Goal: Information Seeking & Learning: Learn about a topic

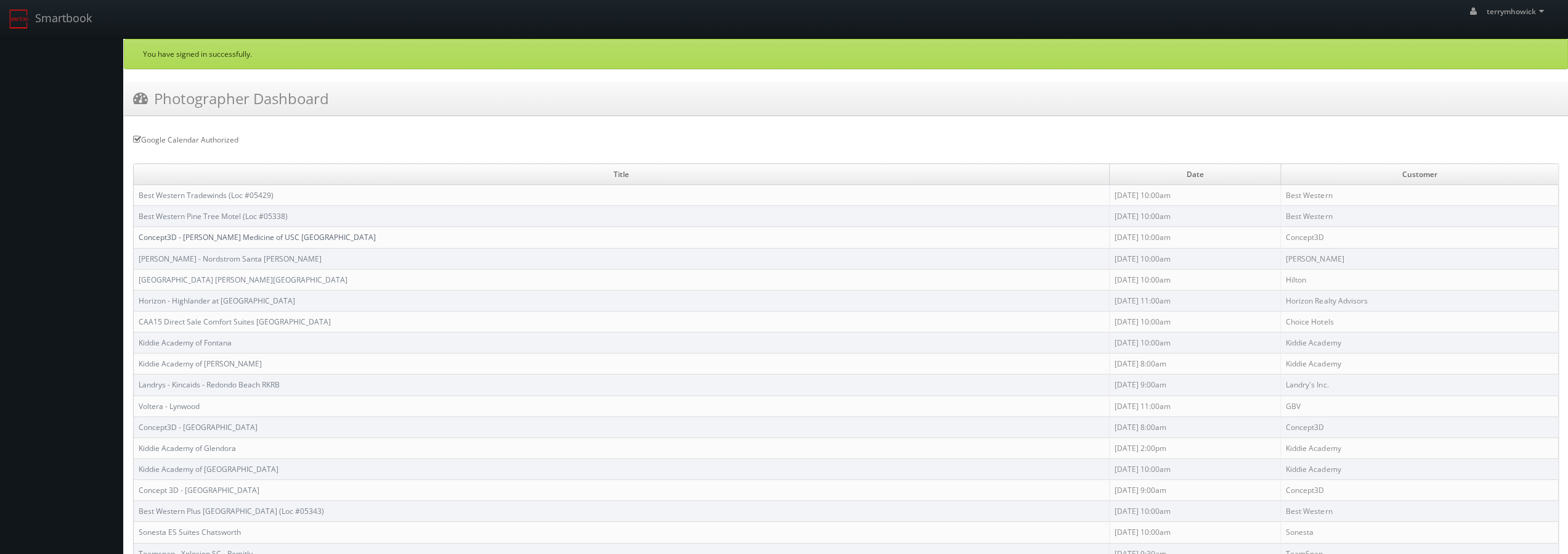
click at [237, 232] on link "Concept3D - [PERSON_NAME] Medicine of USC [GEOGRAPHIC_DATA]" at bounding box center [257, 237] width 237 height 10
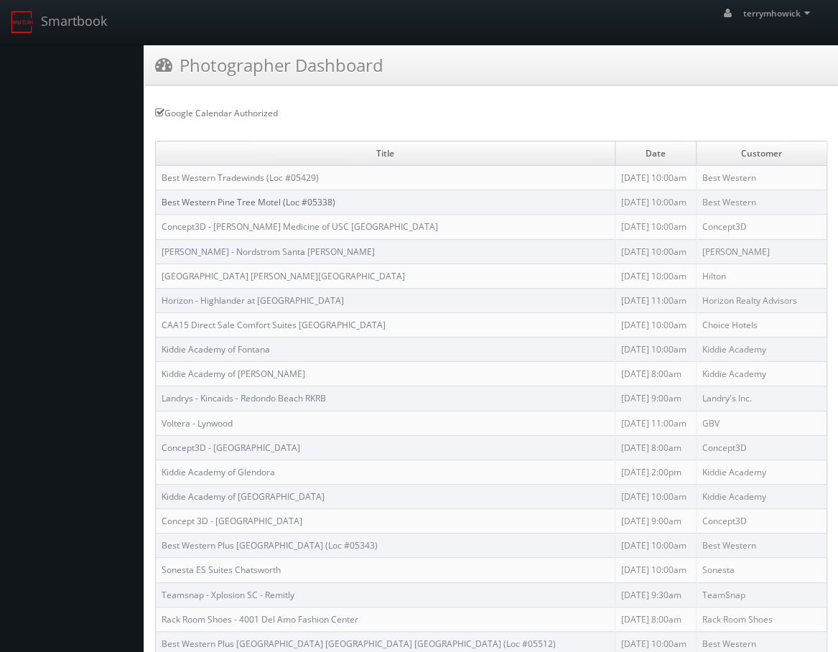
click at [240, 197] on link "Best Western Pine Tree Motel (Loc #05338)" at bounding box center [248, 202] width 174 height 12
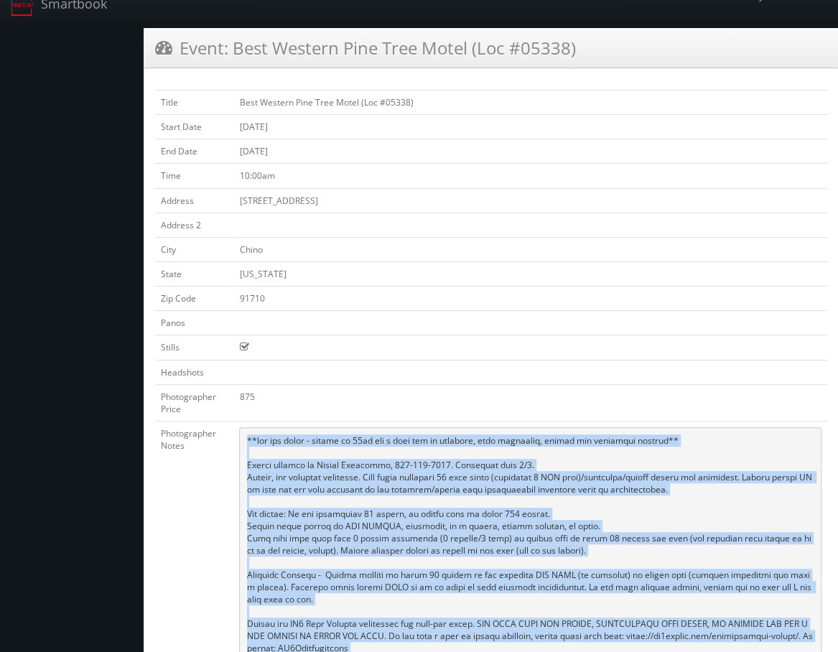
scroll to position [119, 0]
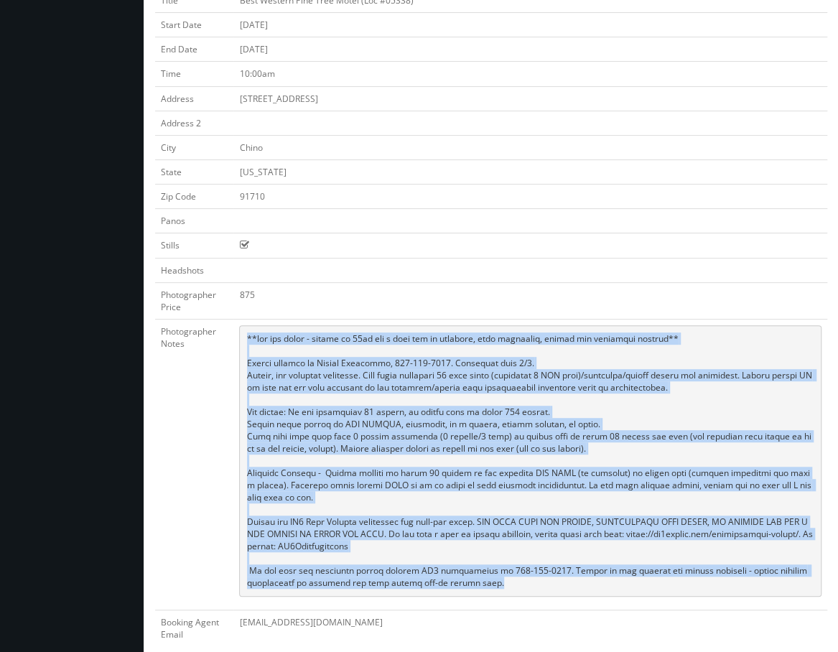
drag, startPoint x: 248, startPoint y: 453, endPoint x: 446, endPoint y: 581, distance: 236.1
click at [446, 581] on td at bounding box center [530, 464] width 594 height 291
copy pre "**two day shoot - arrive at 10am for a full day of shooting, stay overnight, fi…"
click at [629, 420] on pre at bounding box center [530, 460] width 582 height 271
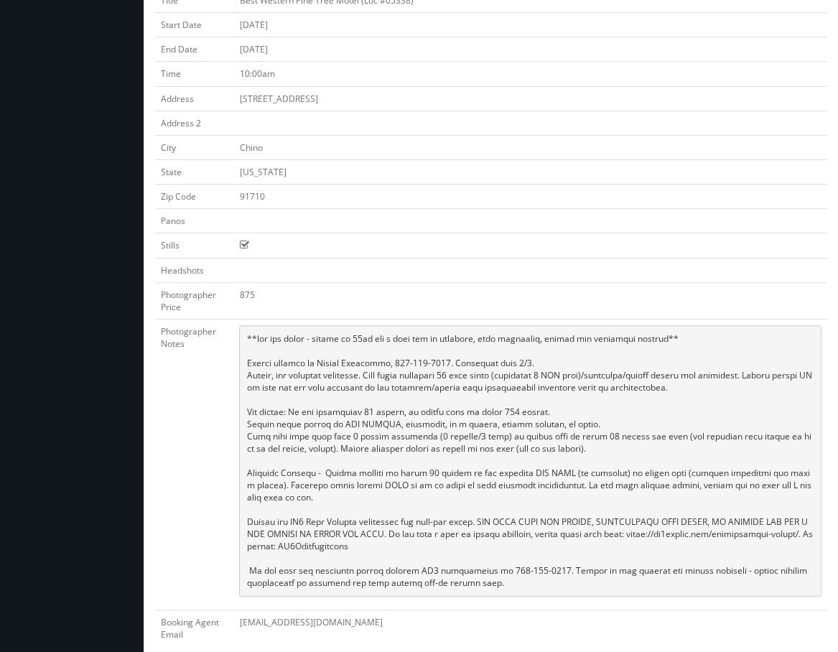
click at [564, 195] on td "91710" at bounding box center [530, 196] width 594 height 24
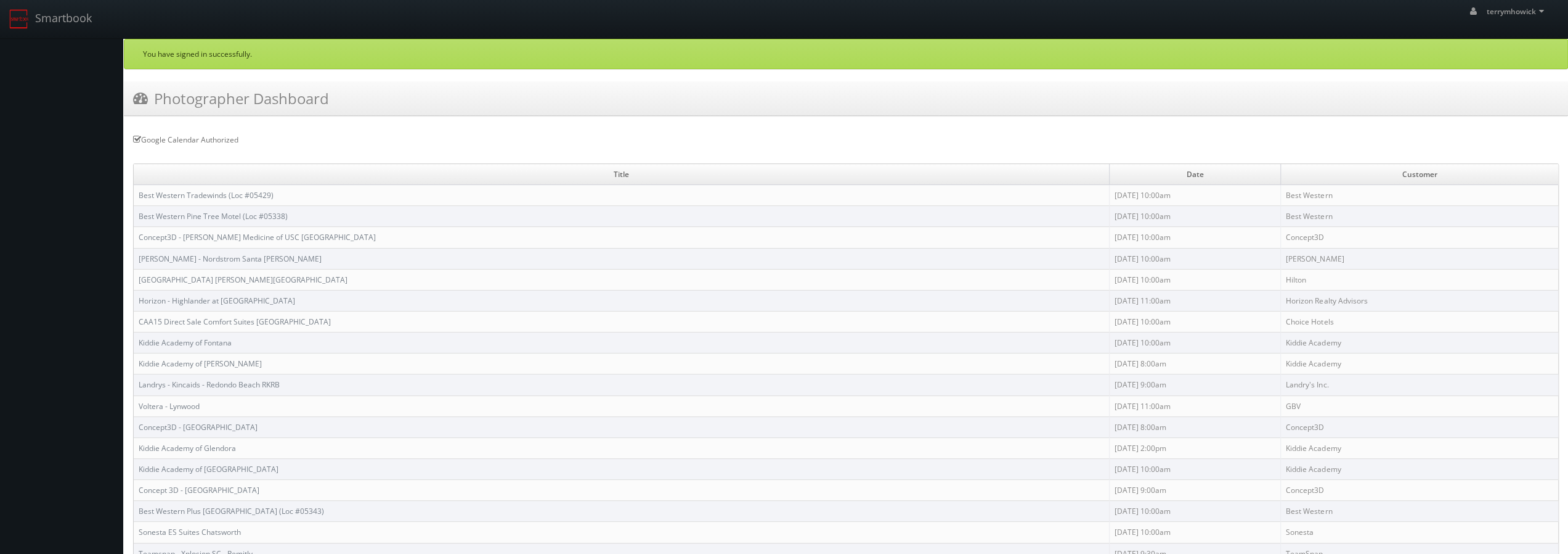
drag, startPoint x: 1290, startPoint y: 233, endPoint x: 136, endPoint y: 208, distance: 1154.3
copy tbody "Best Western Pine Tree Motel (Loc #05338) [DATE] 10:00am Best Western Concept3D…"
click at [1340, 259] on td "[PERSON_NAME]" at bounding box center [1419, 259] width 277 height 21
